Goal: Obtain resource: Download file/media

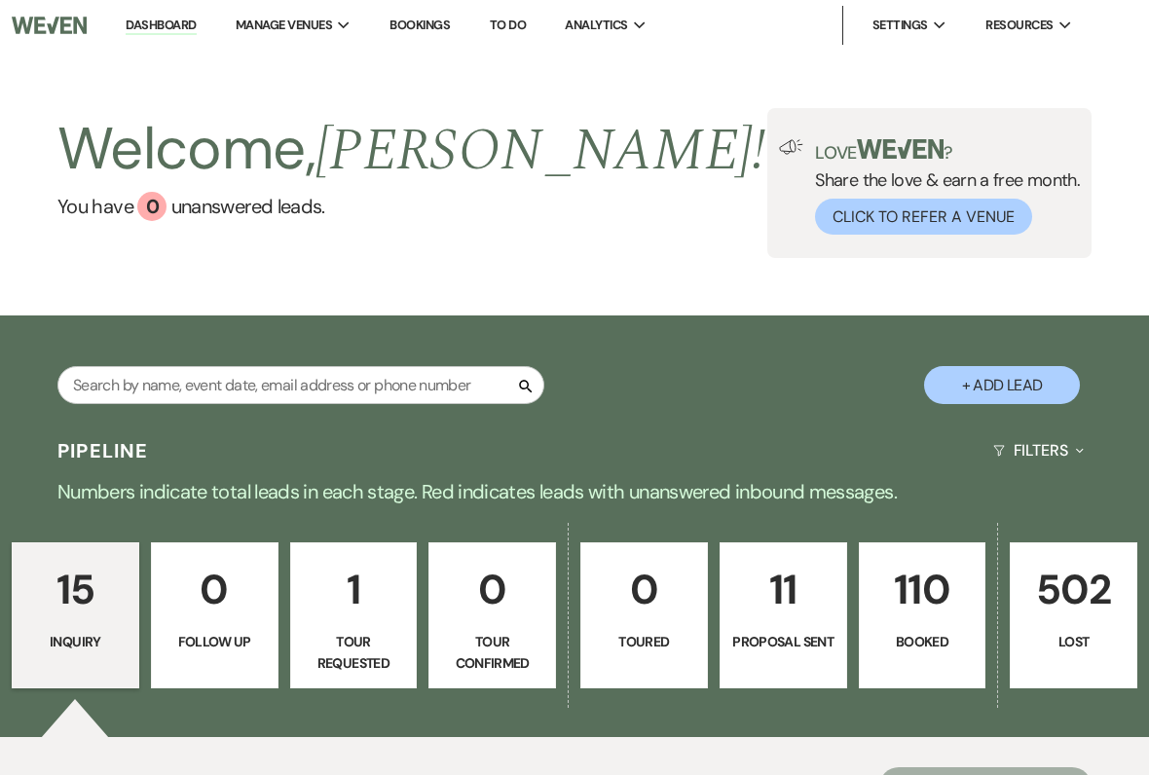
click at [0, 0] on li "The Shed at [PERSON_NAME] Christmas Trees" at bounding box center [0, 0] width 0 height 0
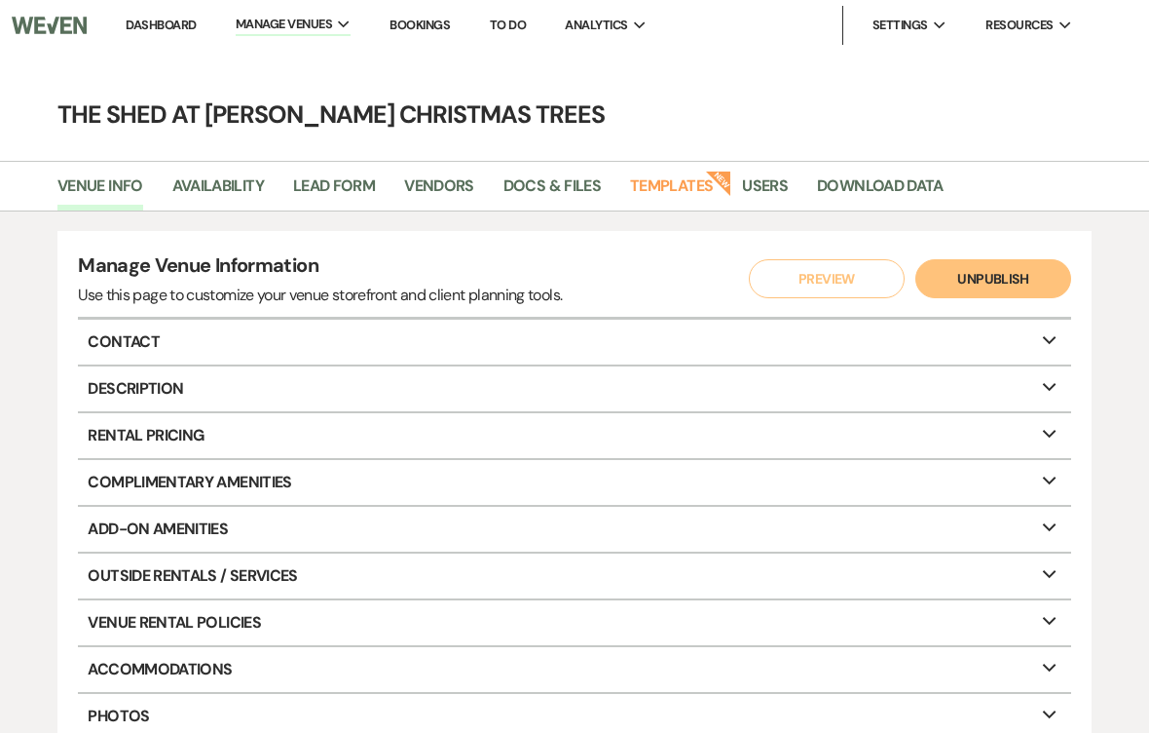
click at [534, 184] on link "Docs & Files" at bounding box center [552, 191] width 97 height 37
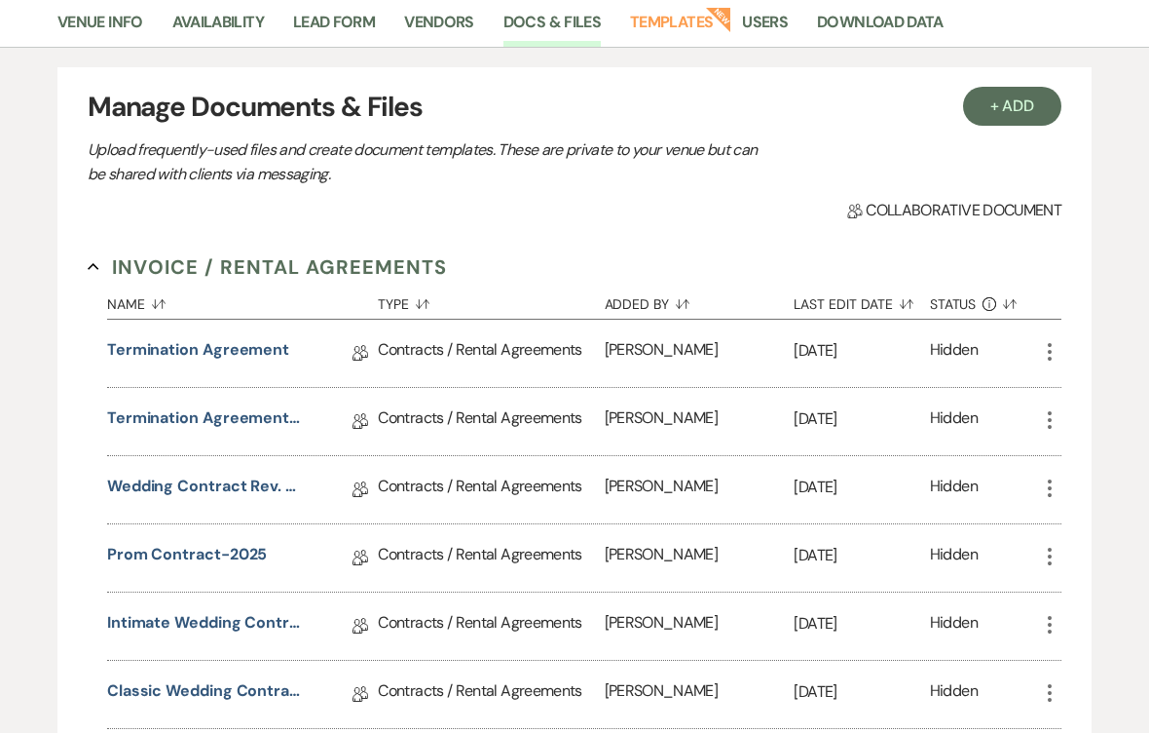
scroll to position [175, 0]
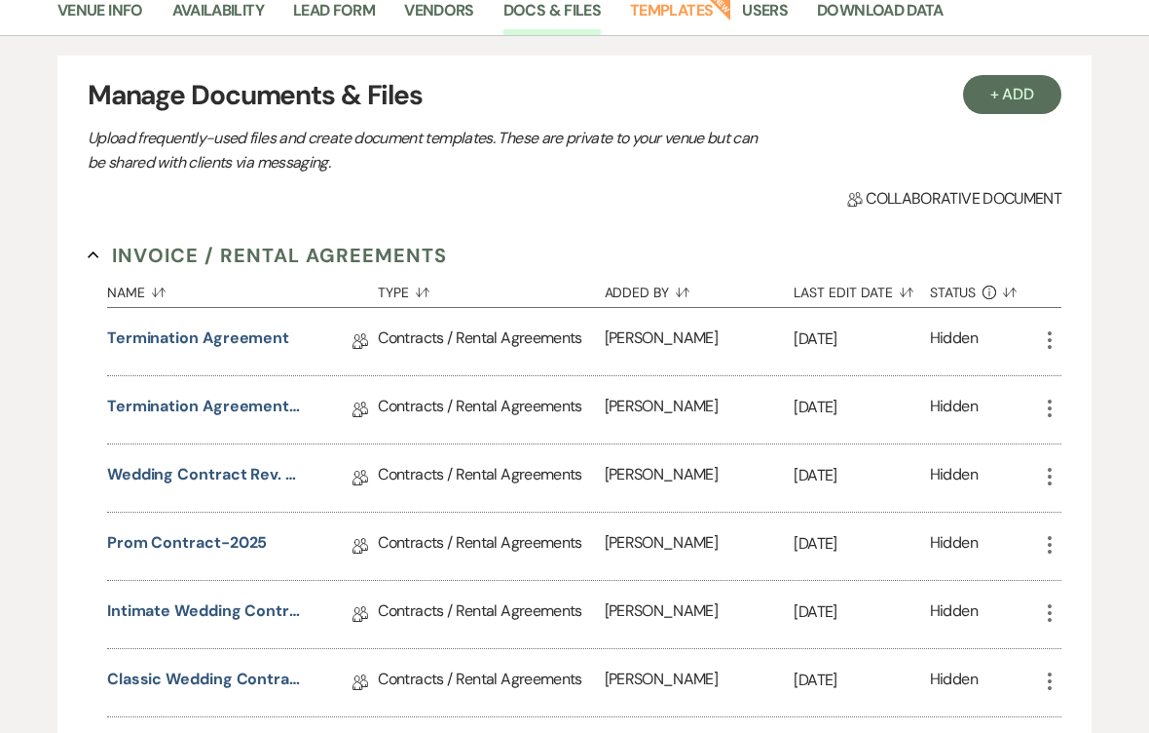
click at [151, 535] on link "Prom Contract-2025" at bounding box center [187, 546] width 161 height 30
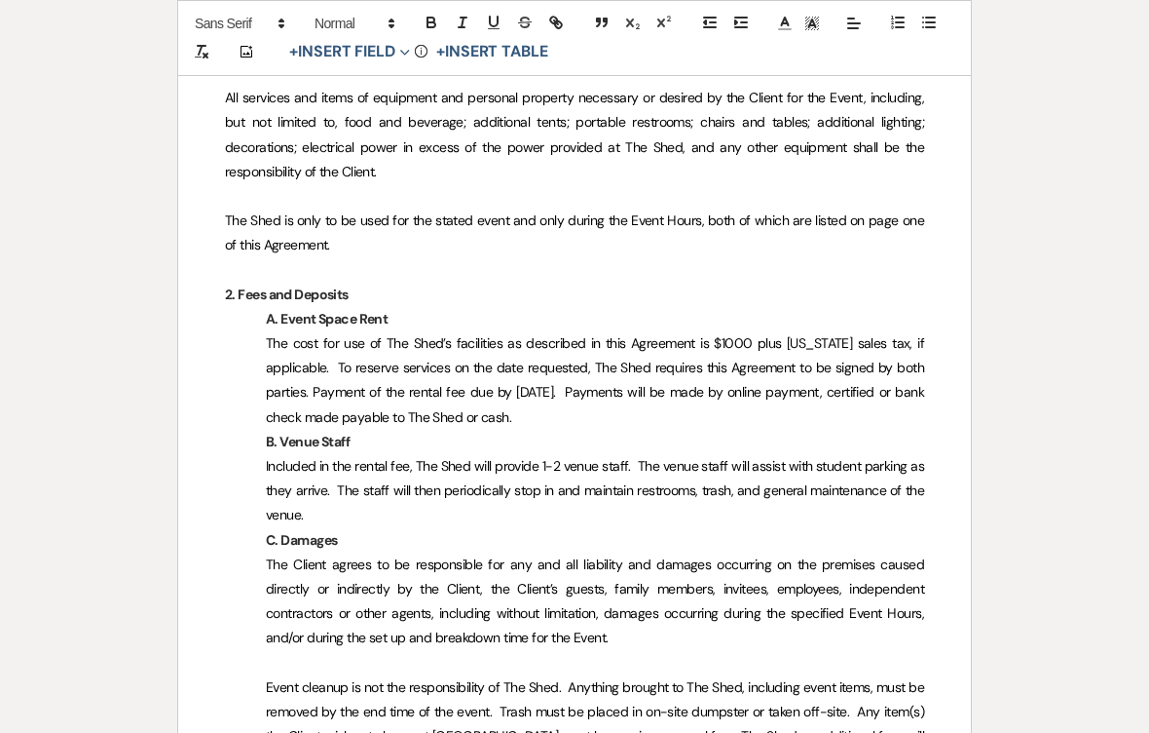
scroll to position [1417, 0]
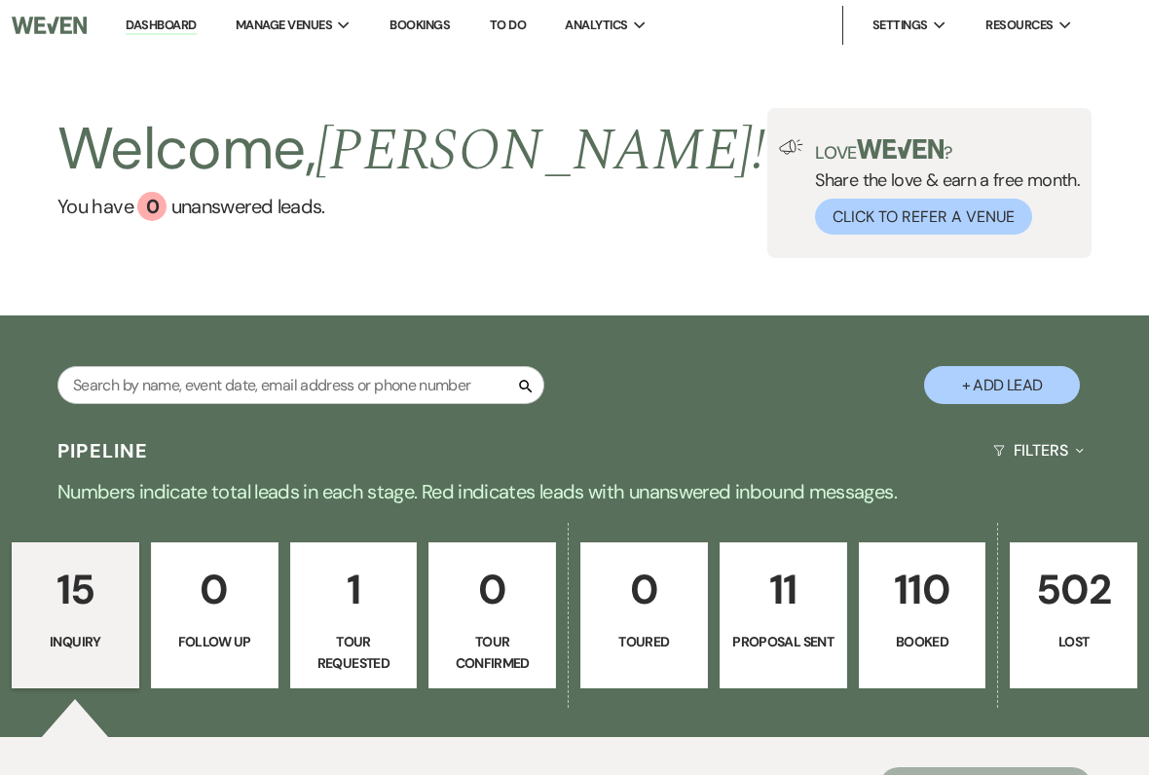
click at [0, 0] on li "The Shed at [PERSON_NAME] Christmas Trees" at bounding box center [0, 0] width 0 height 0
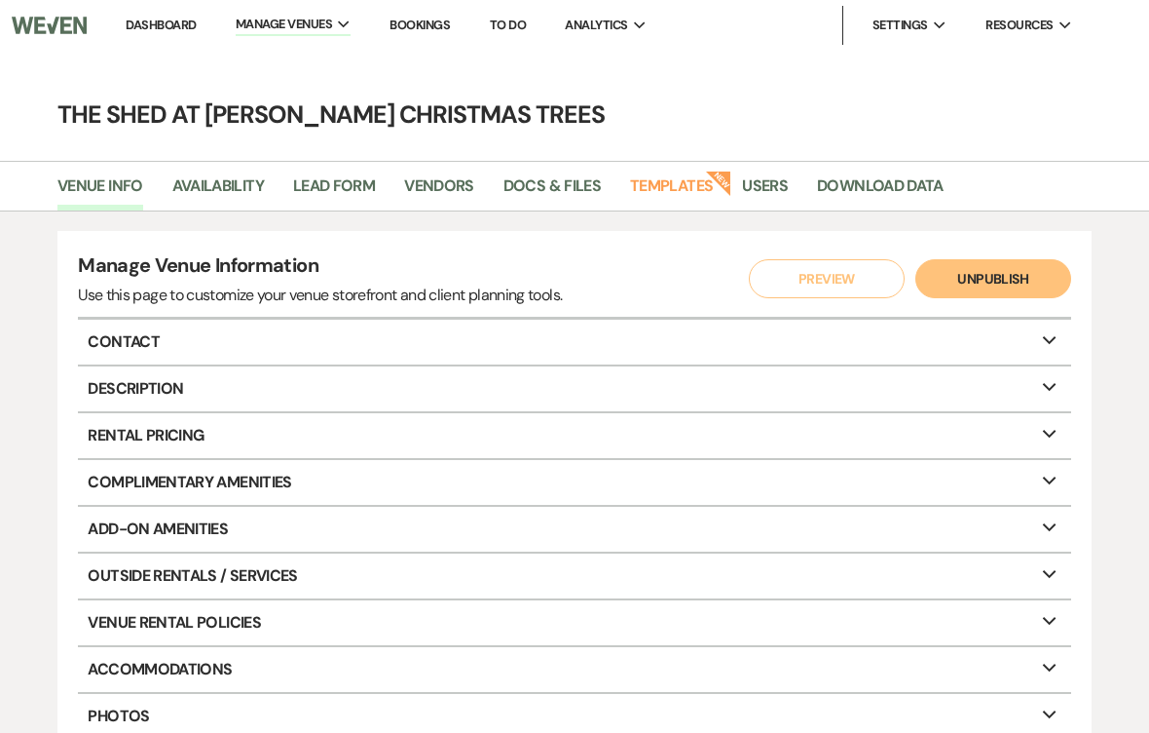
click at [445, 179] on link "Vendors" at bounding box center [439, 191] width 70 height 37
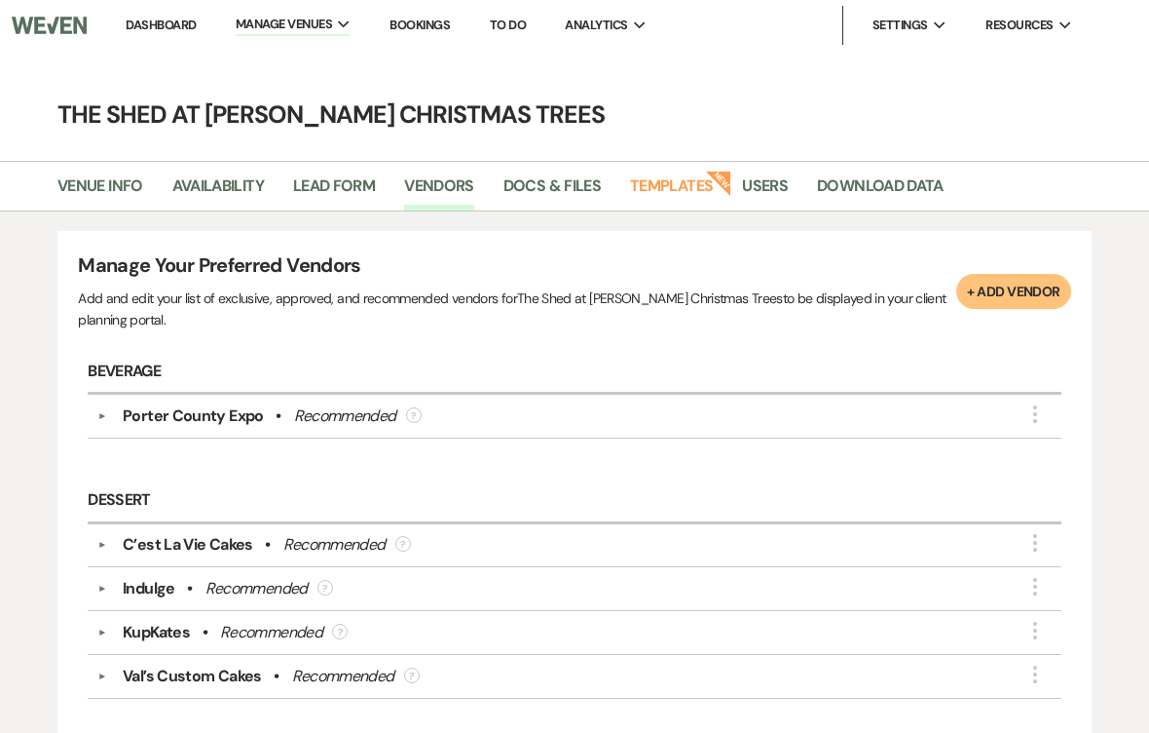
click at [531, 182] on link "Docs & Files" at bounding box center [552, 191] width 97 height 37
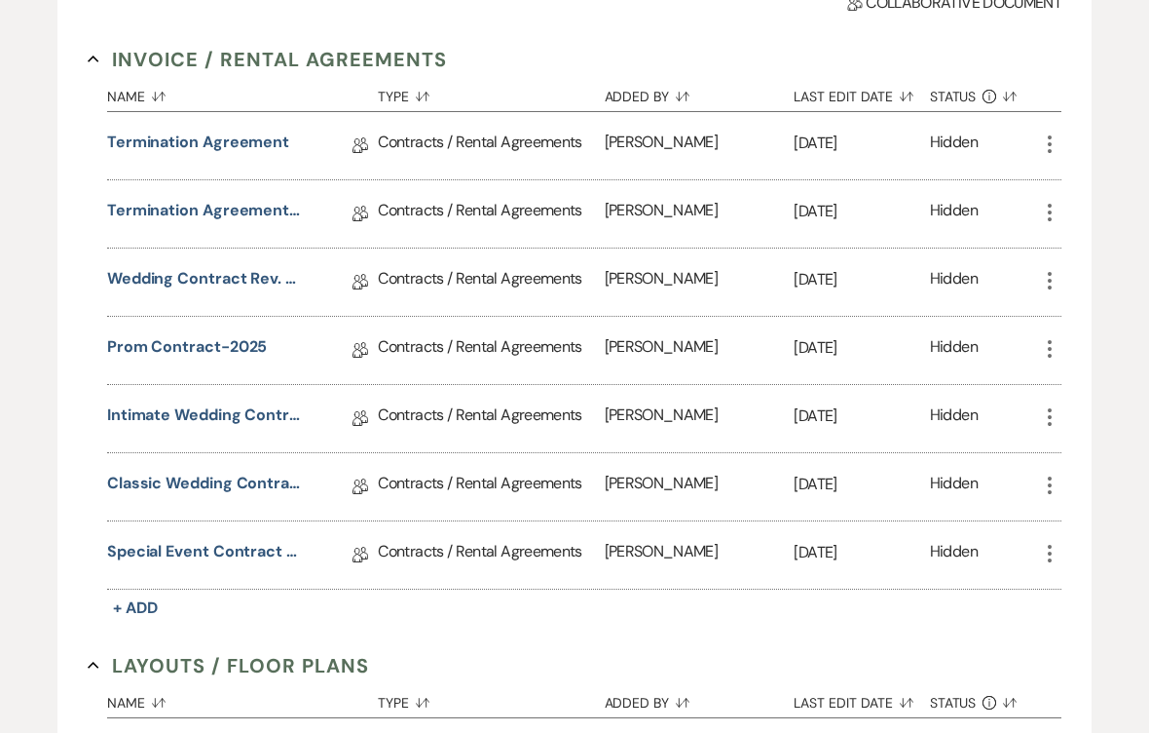
scroll to position [374, 0]
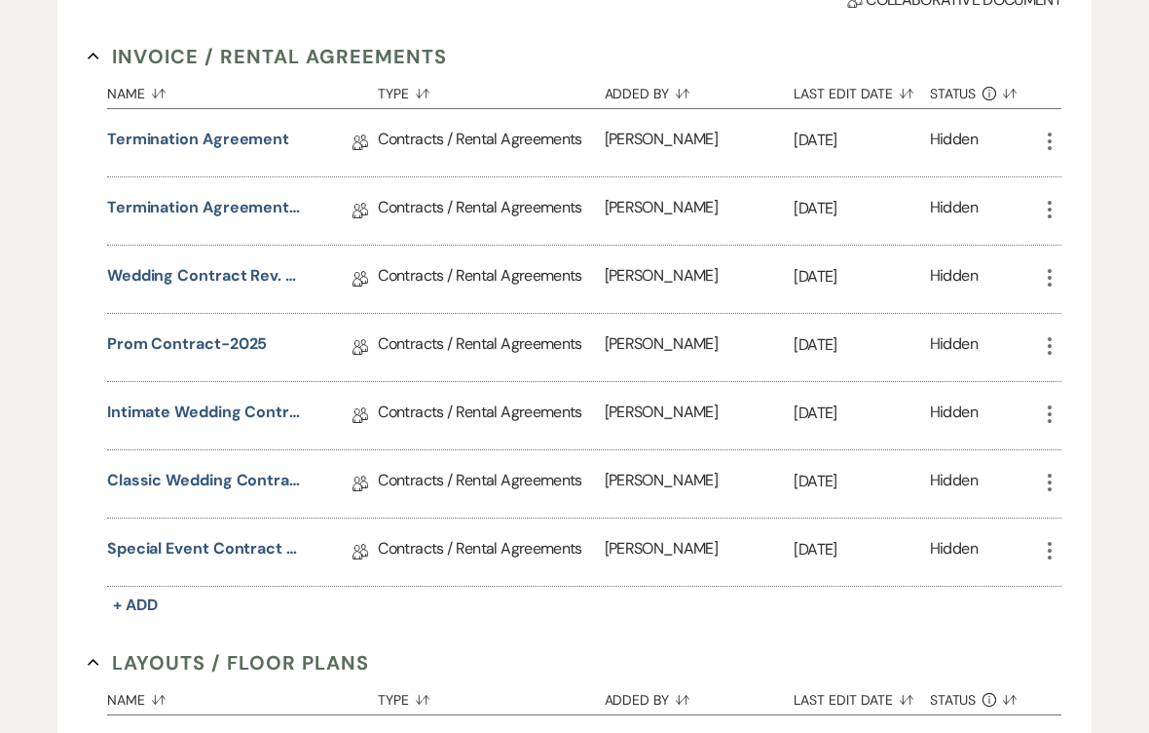
click at [129, 342] on link "Prom Contract-2025" at bounding box center [187, 347] width 161 height 30
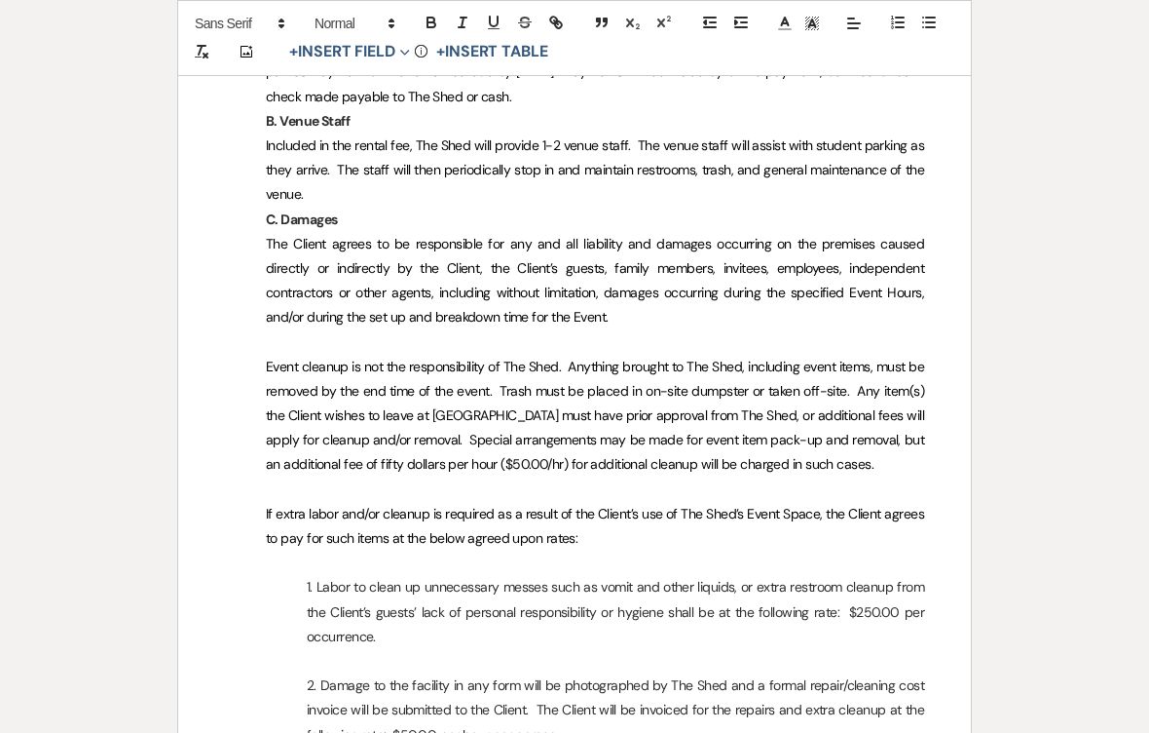
scroll to position [1738, 0]
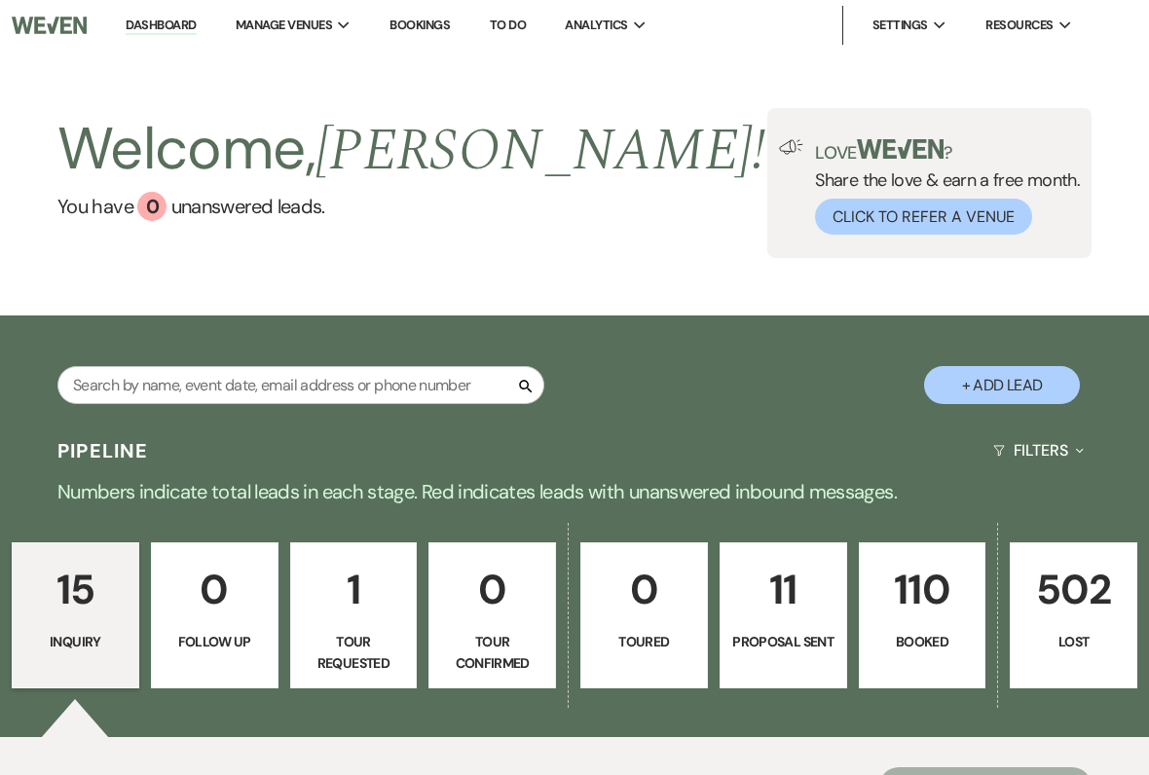
click at [0, 0] on li "The Shed at [PERSON_NAME] Christmas Trees" at bounding box center [0, 0] width 0 height 0
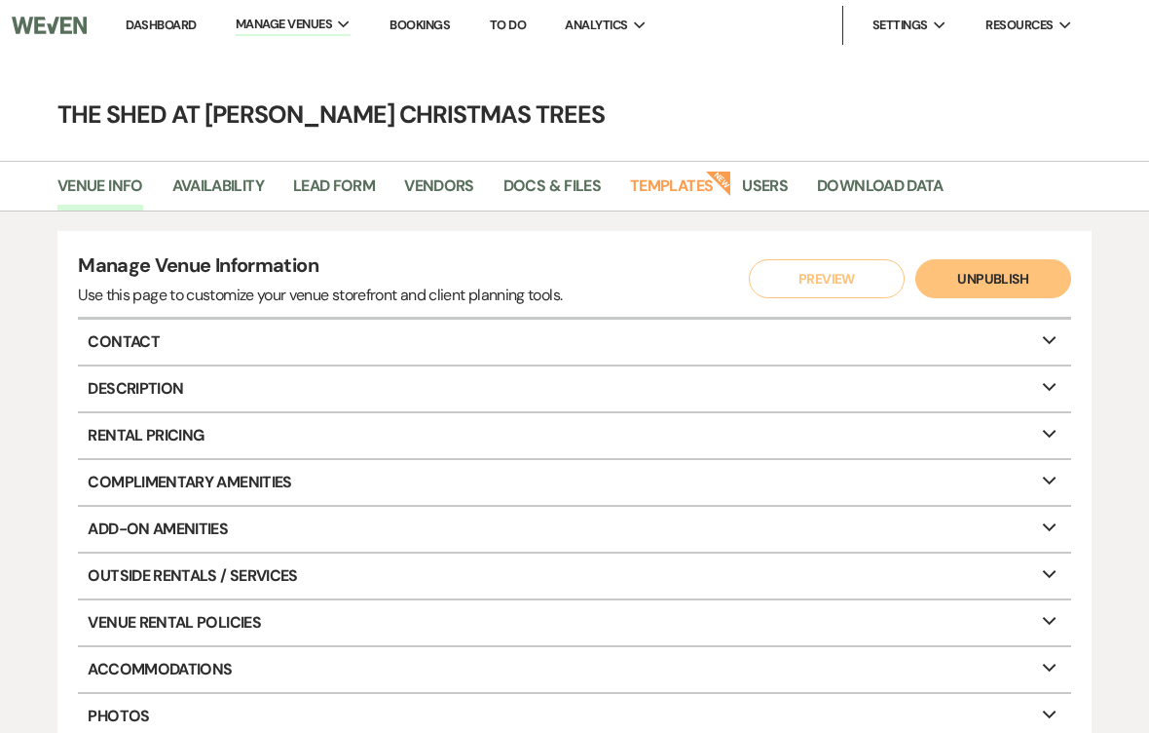
click at [524, 195] on link "Docs & Files" at bounding box center [552, 191] width 97 height 37
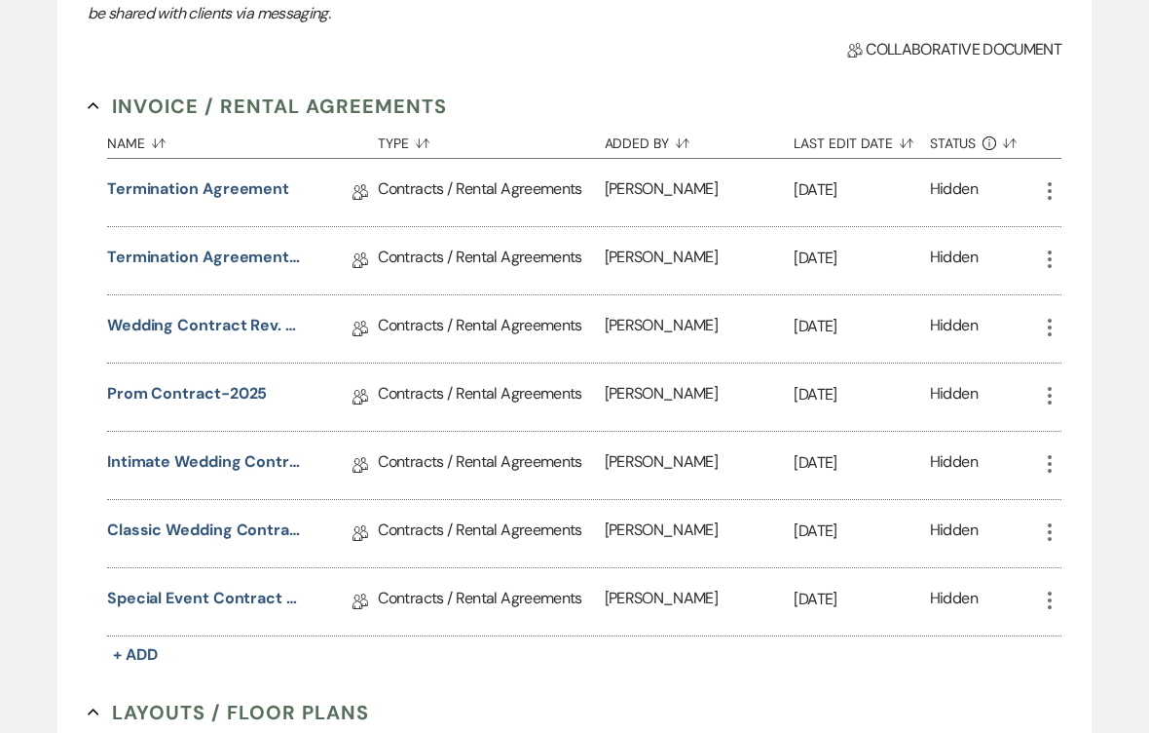
scroll to position [323, 0]
click at [136, 393] on link "Prom Contract-2025" at bounding box center [187, 398] width 161 height 30
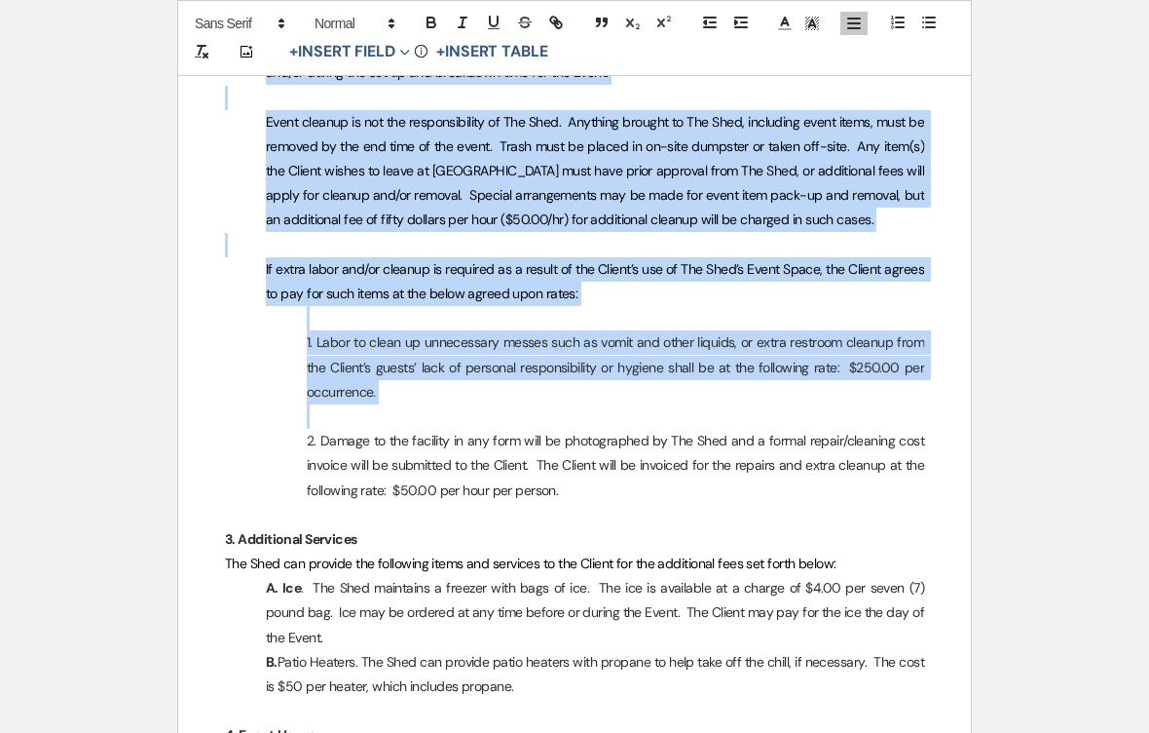
scroll to position [2005, 0]
